Goal: Find specific page/section: Find specific page/section

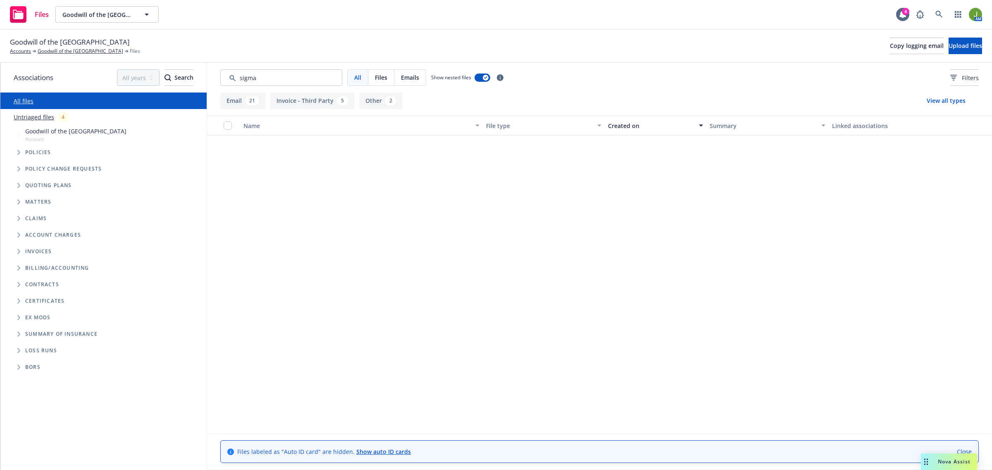
scroll to position [620, 0]
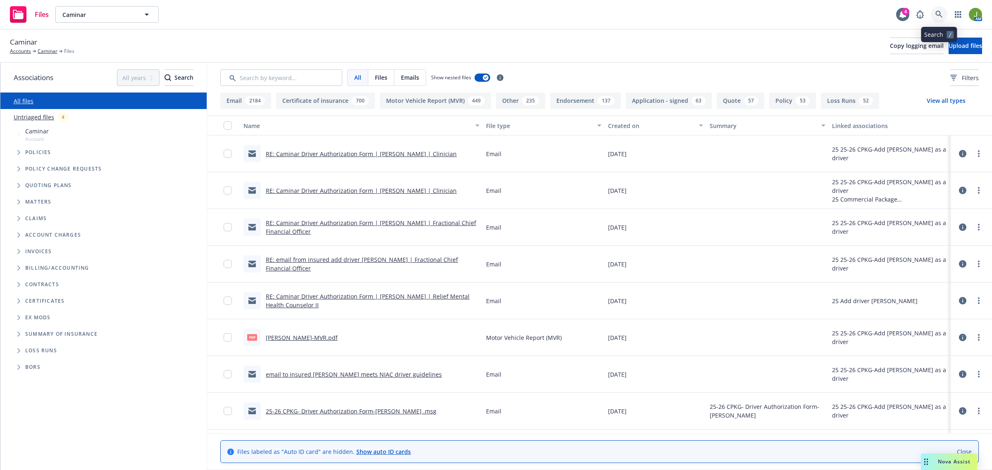
click at [938, 16] on icon at bounding box center [938, 14] width 7 height 7
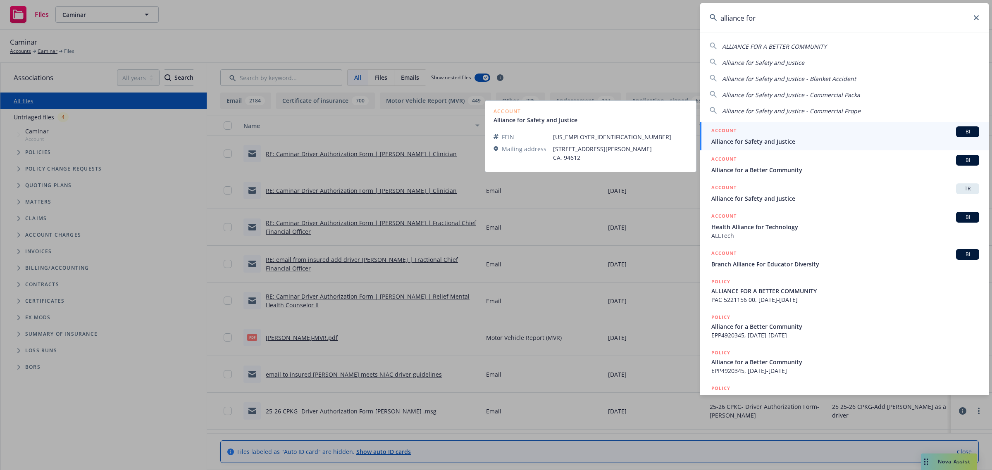
type input "alliance for"
click at [785, 134] on div "ACCOUNT BI" at bounding box center [845, 131] width 268 height 11
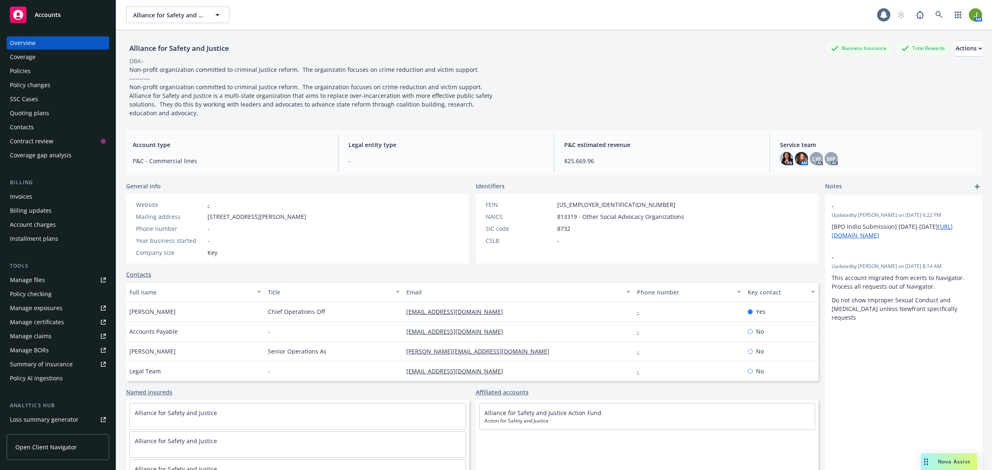
drag, startPoint x: 44, startPoint y: 65, endPoint x: 58, endPoint y: 65, distance: 14.1
click at [44, 64] on div "Policies" at bounding box center [58, 70] width 96 height 13
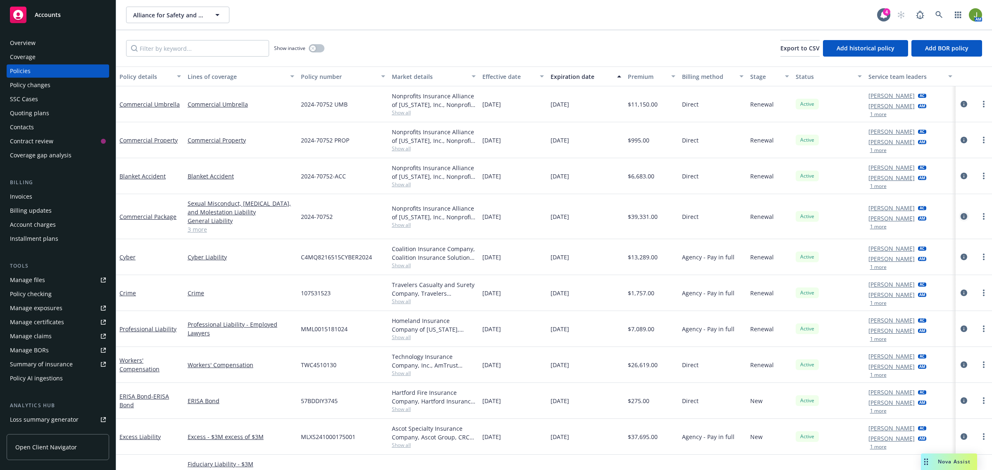
click at [960, 215] on icon "circleInformation" at bounding box center [963, 216] width 7 height 7
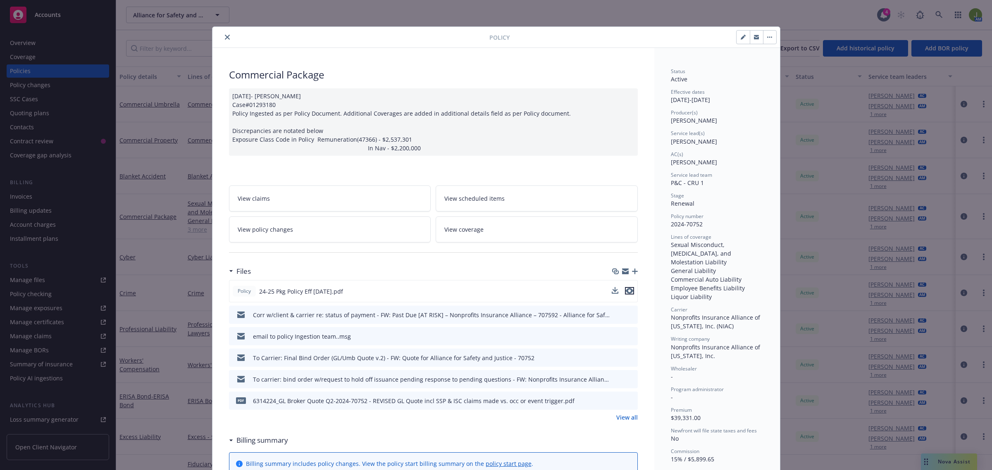
click at [626, 291] on icon "preview file" at bounding box center [629, 291] width 7 height 6
click at [225, 36] on icon "close" at bounding box center [227, 37] width 5 height 5
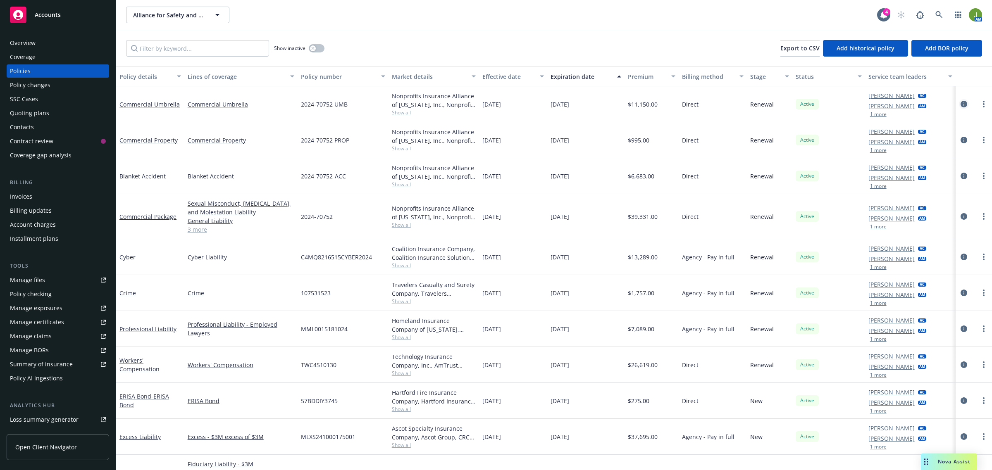
click at [960, 106] on icon "circleInformation" at bounding box center [963, 104] width 7 height 7
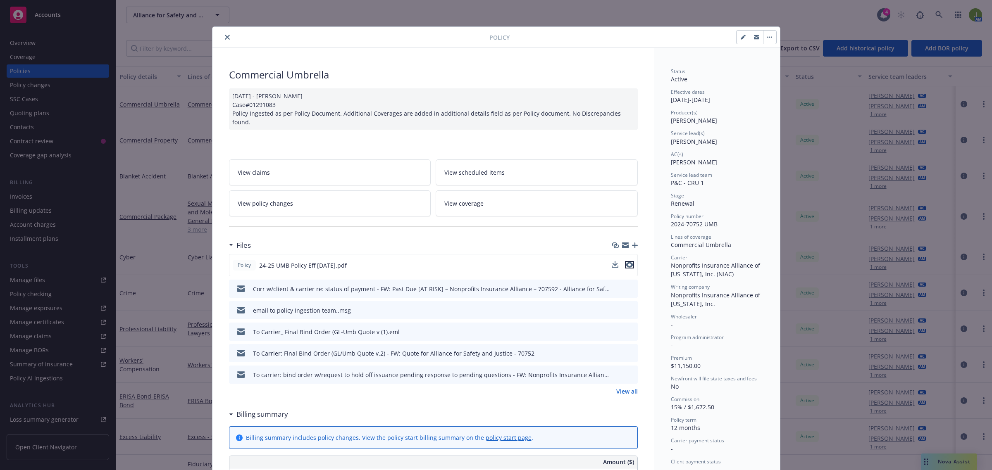
click at [626, 262] on icon "preview file" at bounding box center [629, 265] width 7 height 6
click at [225, 38] on icon "close" at bounding box center [227, 37] width 5 height 5
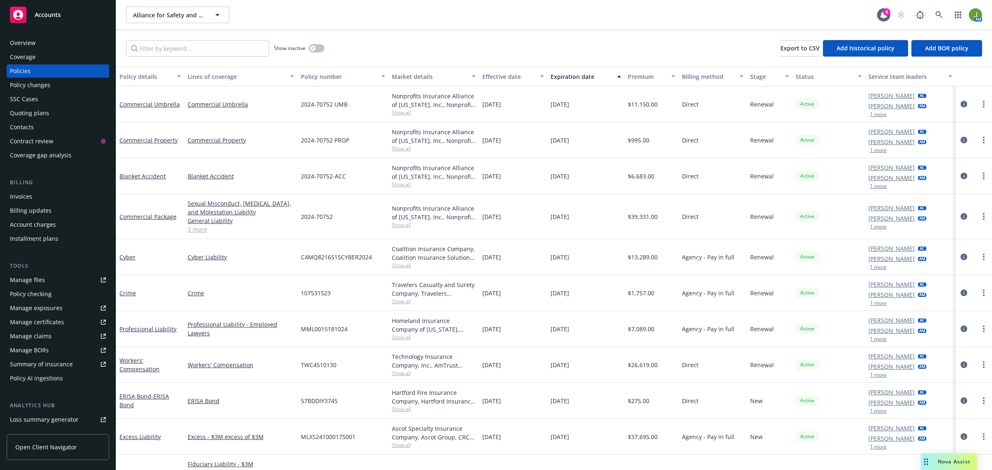
click at [36, 117] on div "Quoting plans" at bounding box center [29, 113] width 39 height 13
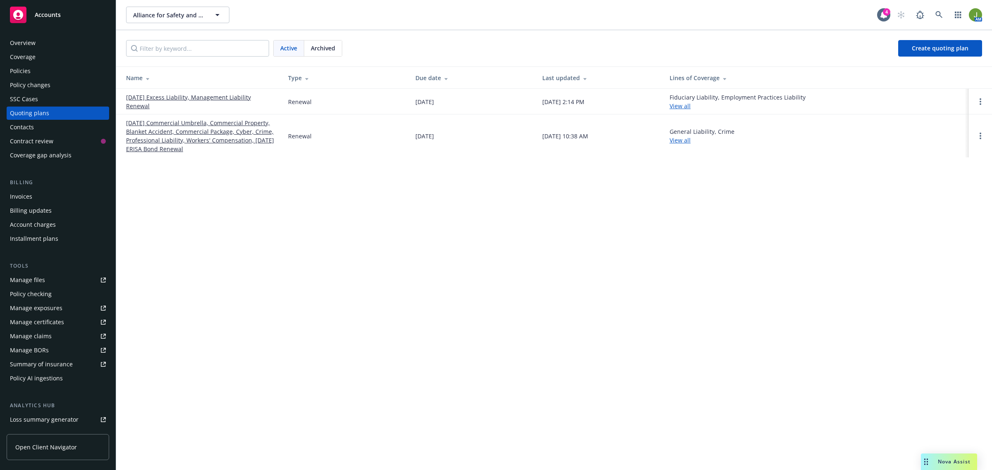
click at [161, 122] on link "10/01/25 Commercial Umbrella, Commercial Property, Blanket Accident, Commercial…" at bounding box center [200, 136] width 149 height 35
